Goal: Information Seeking & Learning: Learn about a topic

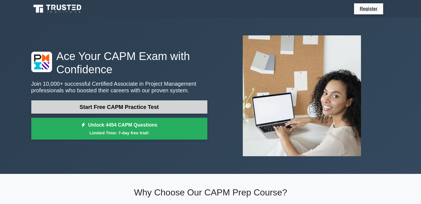
click at [151, 106] on link "Start Free CAPM Practice Test" at bounding box center [119, 106] width 176 height 13
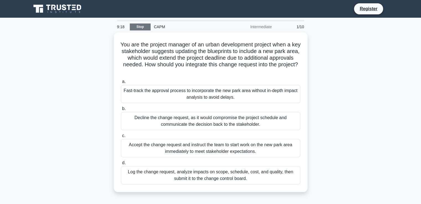
click at [137, 28] on link "Stop" at bounding box center [140, 27] width 21 height 7
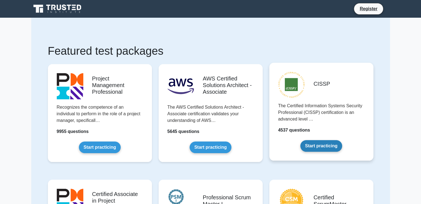
click at [310, 148] on link "Start practicing" at bounding box center [321, 146] width 42 height 12
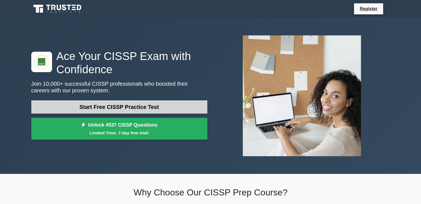
click at [180, 105] on link "Start Free CISSP Practice Test" at bounding box center [119, 106] width 176 height 13
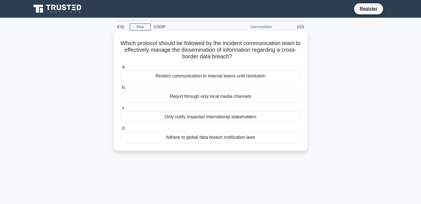
click at [196, 78] on div "Restrict communication to internal teams until resolution" at bounding box center [210, 76] width 179 height 12
click at [121, 69] on input "a. Restrict communication to internal teams until resolution" at bounding box center [121, 67] width 0 height 4
